Goal: Find specific page/section: Find specific page/section

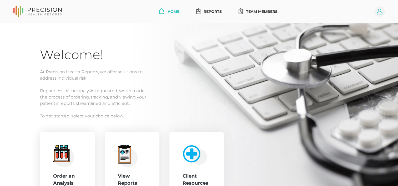
click at [381, 12] on circle at bounding box center [379, 11] width 11 height 11
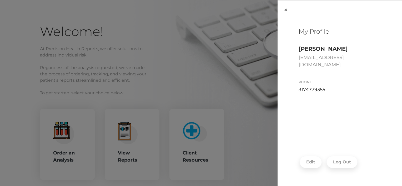
click at [213, 68] on div "× My Profile [PERSON_NAME] [EMAIL_ADDRESS][DOMAIN_NAME] Phone [PHONE_NUMBER] Ed…" at bounding box center [201, 96] width 402 height 193
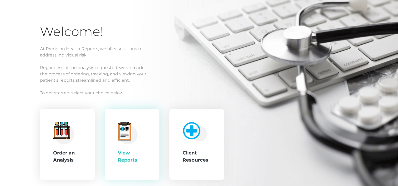
click at [121, 145] on div "View Reports" at bounding box center [132, 144] width 28 height 45
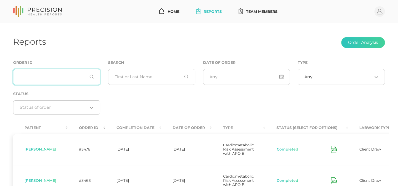
click at [46, 77] on input "text" at bounding box center [56, 77] width 87 height 16
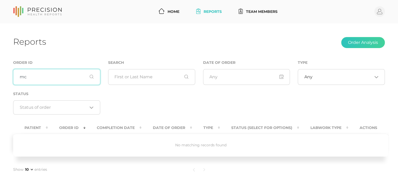
type input "m"
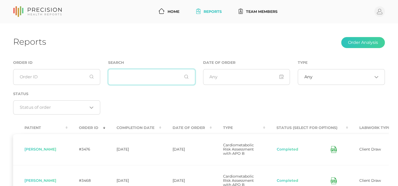
click at [131, 78] on input "text" at bounding box center [151, 77] width 87 height 16
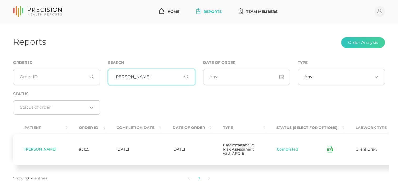
type input "mccall"
click at [327, 150] on icon at bounding box center [330, 149] width 6 height 7
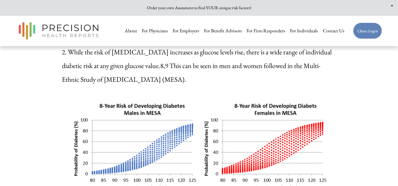
scroll to position [553, 0]
